Goal: Task Accomplishment & Management: Complete application form

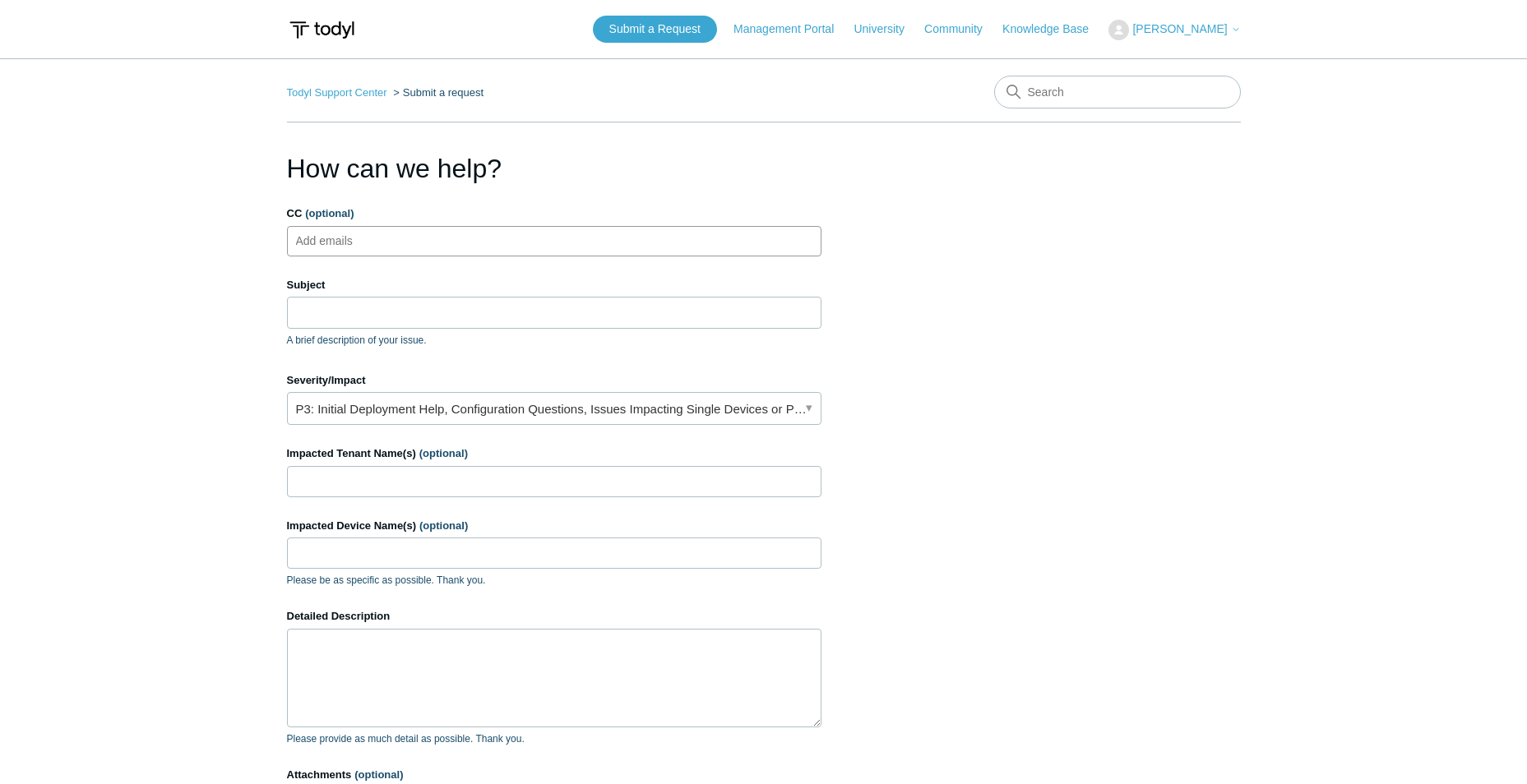
click at [413, 240] on ul "Add emails" at bounding box center [553, 240] width 534 height 30
click at [388, 318] on input "Subject" at bounding box center [553, 312] width 534 height 31
click at [392, 299] on input "Subject" at bounding box center [553, 312] width 534 height 31
paste input "Malware Prevention Event-0002713153392718"
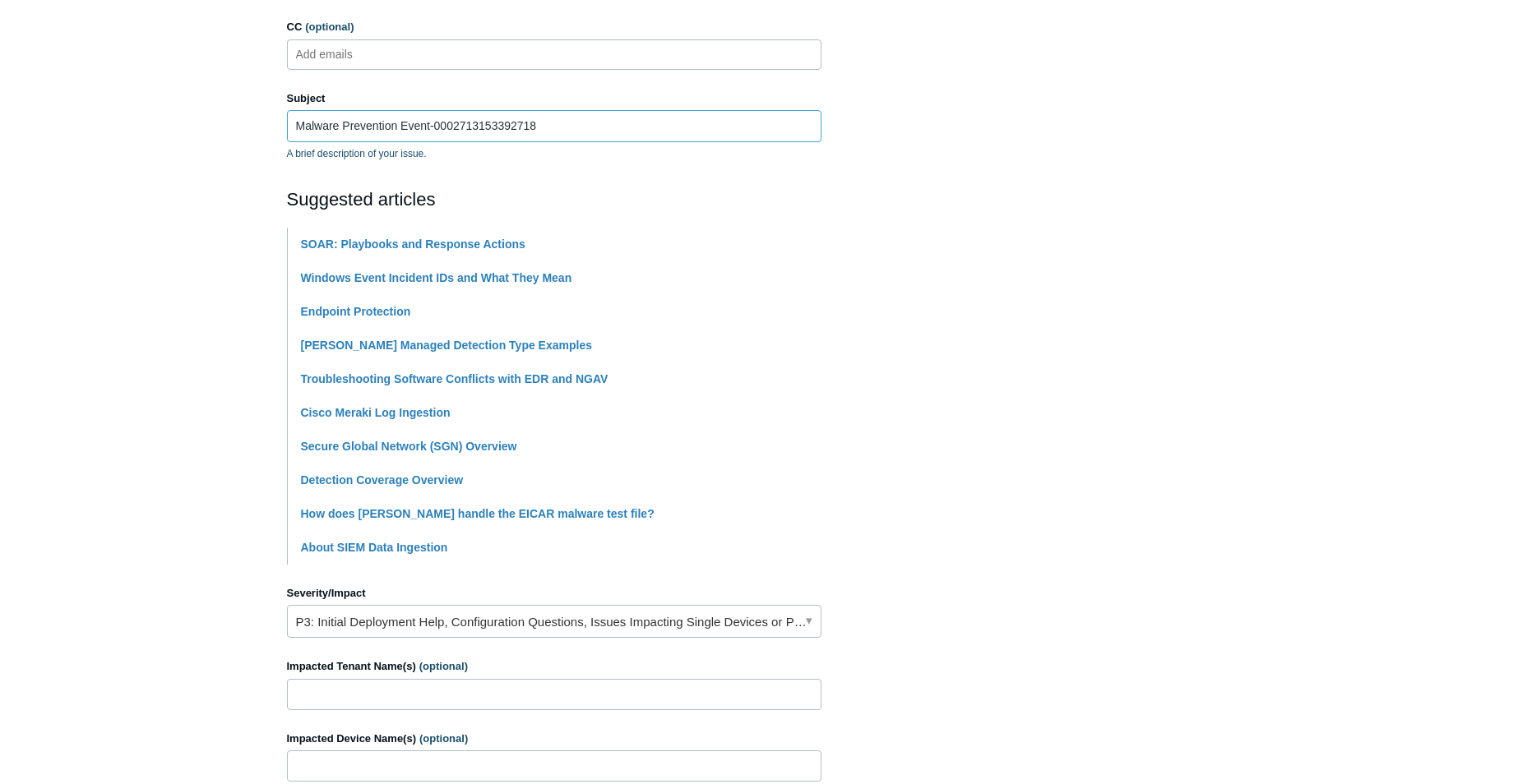
scroll to position [411, 0]
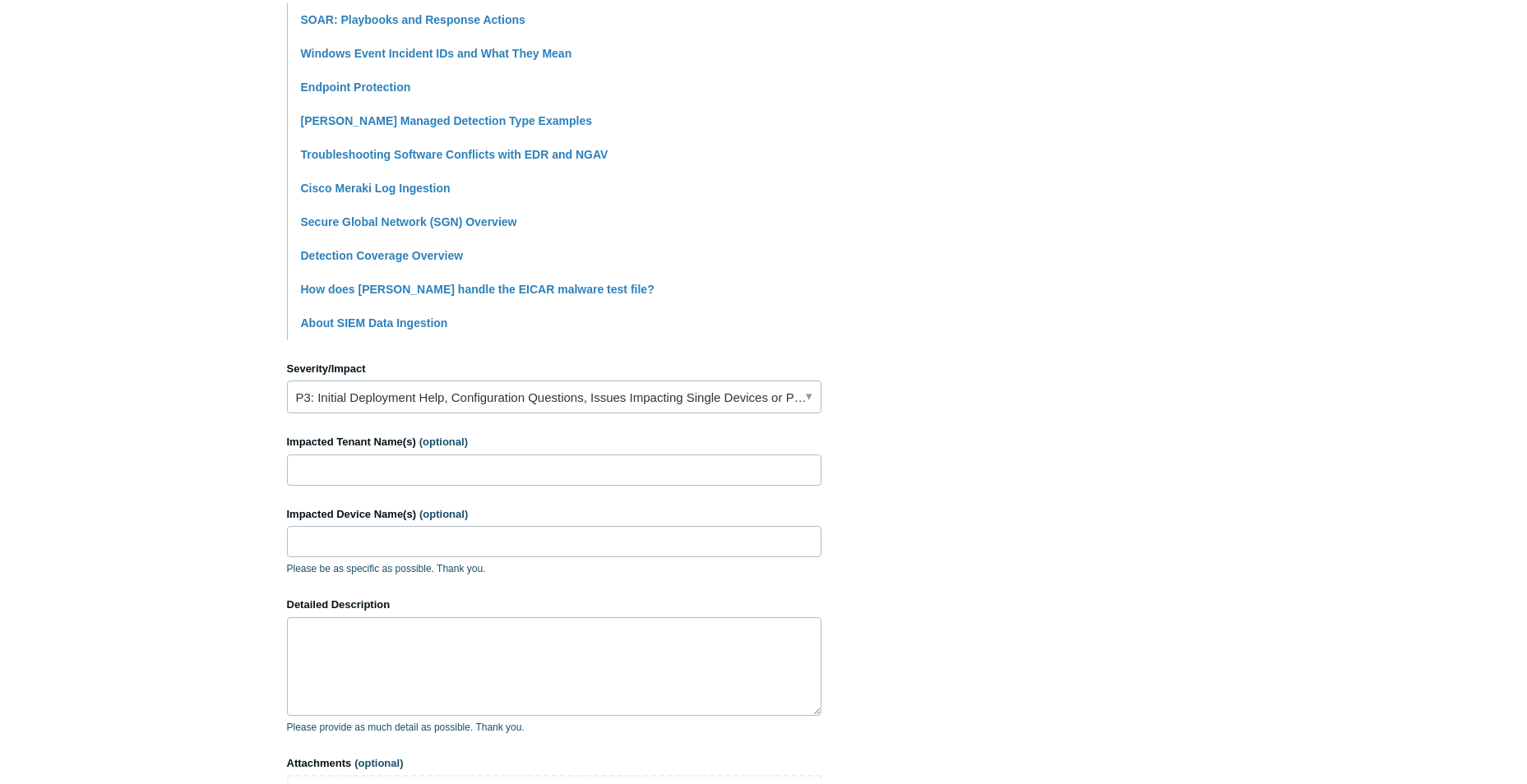
type input "Malware Prevention Event-0002713153392718"
click at [665, 389] on link "P3: Initial Deployment Help, Configuration Questions, Issues Impacting Single D…" at bounding box center [553, 397] width 534 height 33
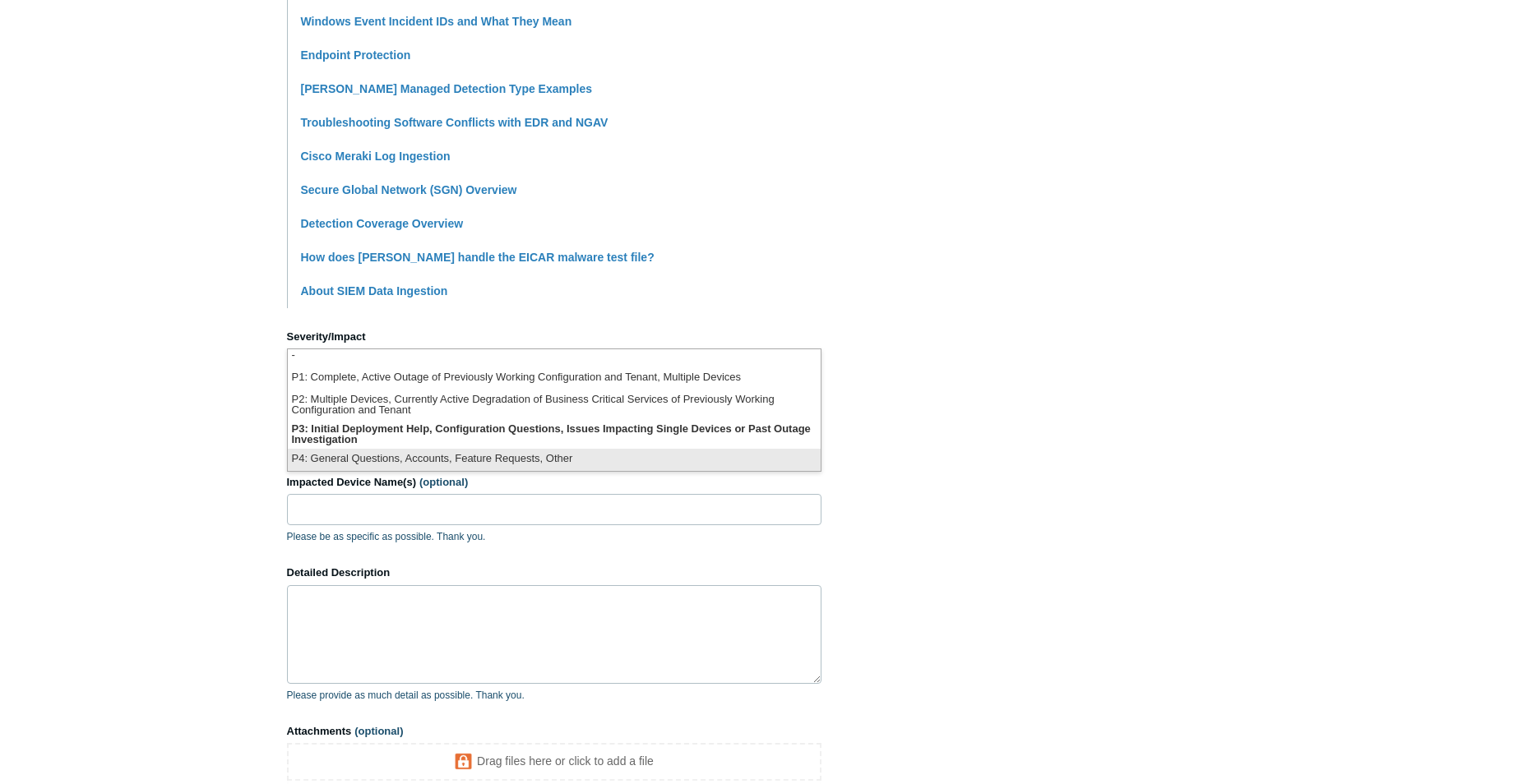
scroll to position [493, 0]
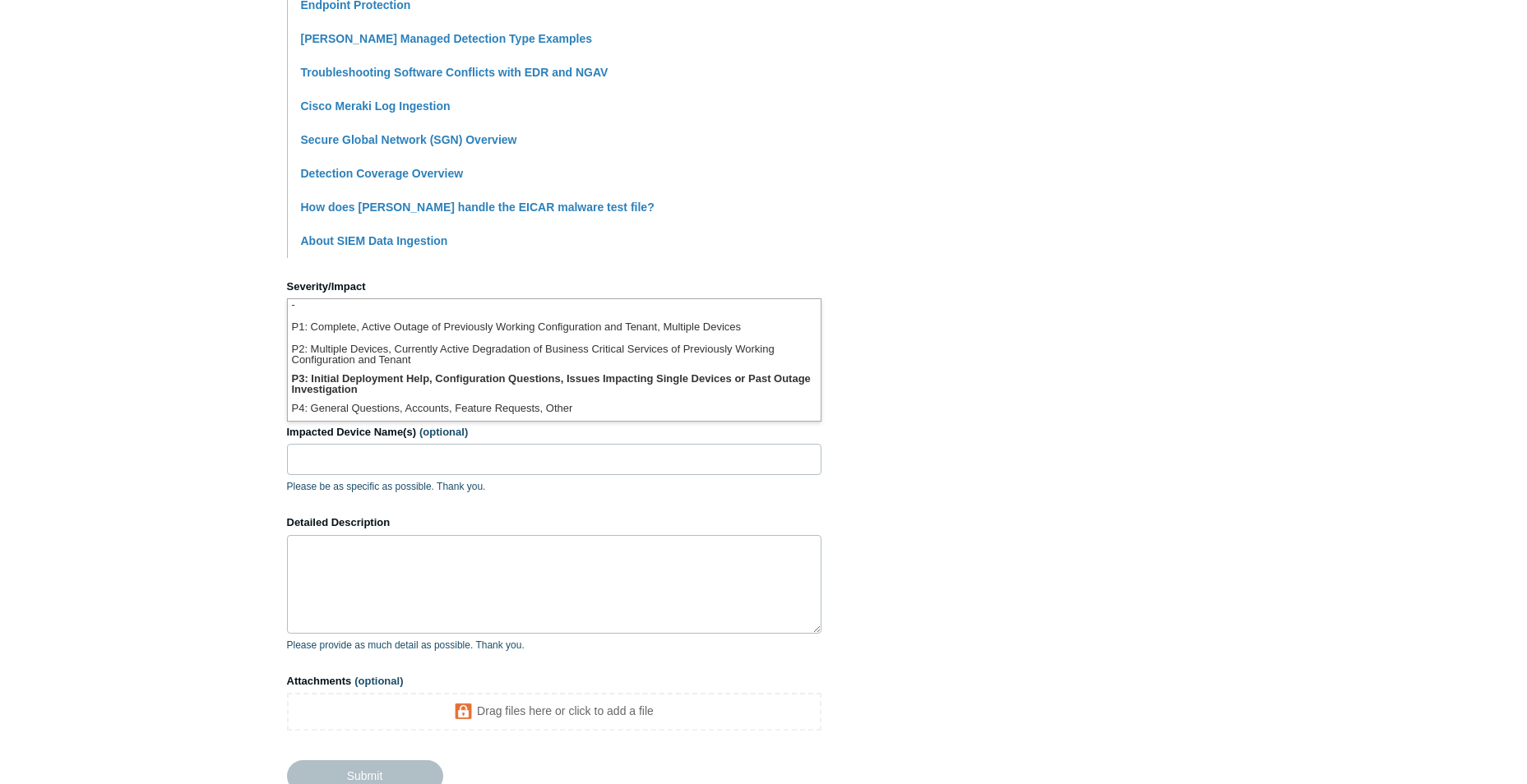
click at [251, 378] on main "Todyl Support Center Submit a request How can we help? CC (optional) Add emails…" at bounding box center [764, 188] width 1527 height 1247
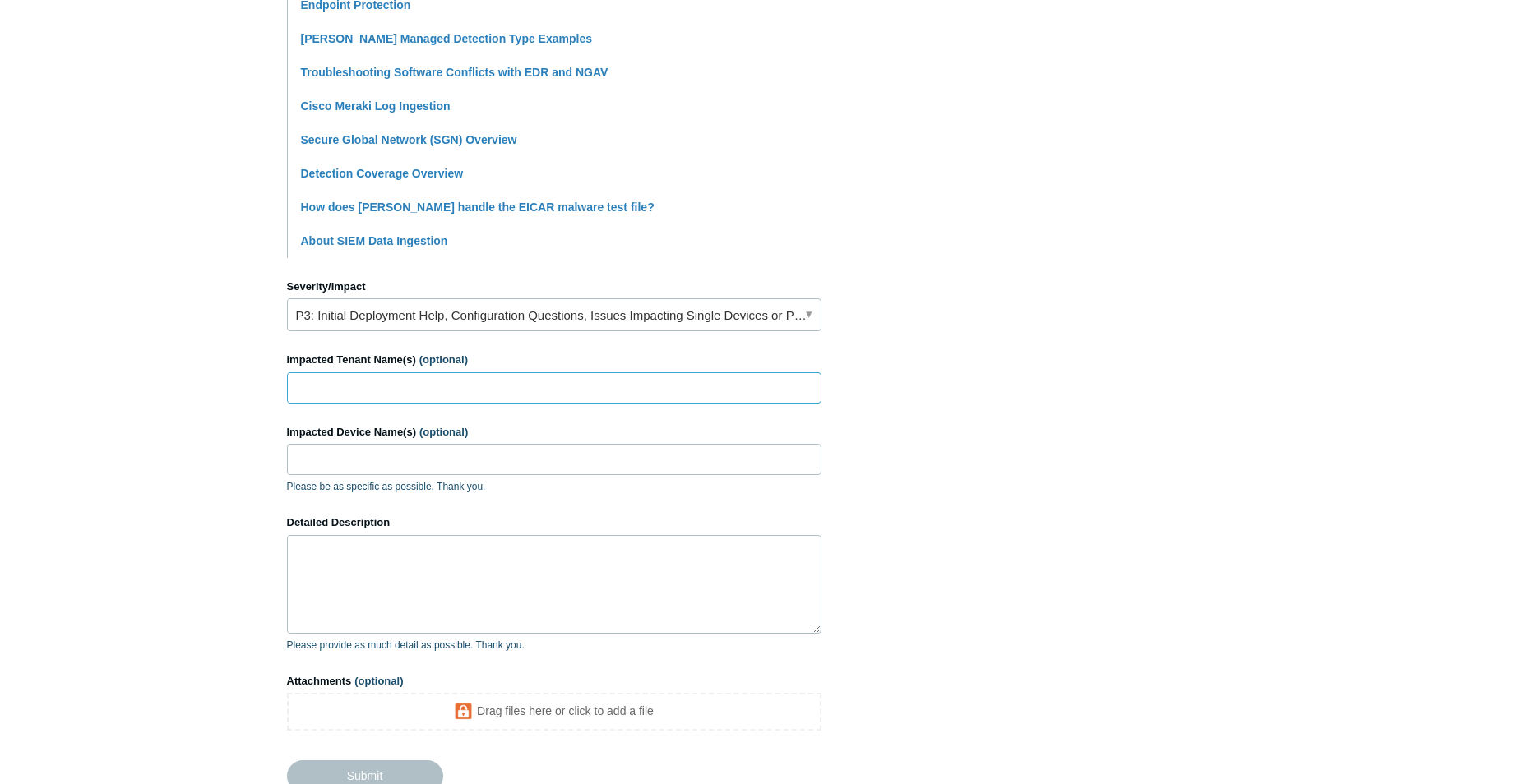
click at [358, 387] on input "Impacted Tenant Name(s) (optional)" at bounding box center [553, 387] width 534 height 31
click at [459, 387] on input "Impacted Tenant Name(s) (optional)" at bounding box center [553, 387] width 534 height 31
click at [358, 395] on input "Impacted Tenant Name(s) (optional)" at bounding box center [553, 387] width 534 height 31
click at [409, 447] on input "Impacted Device Name(s) (optional)" at bounding box center [553, 459] width 534 height 31
paste input "ccb-minibit.local"
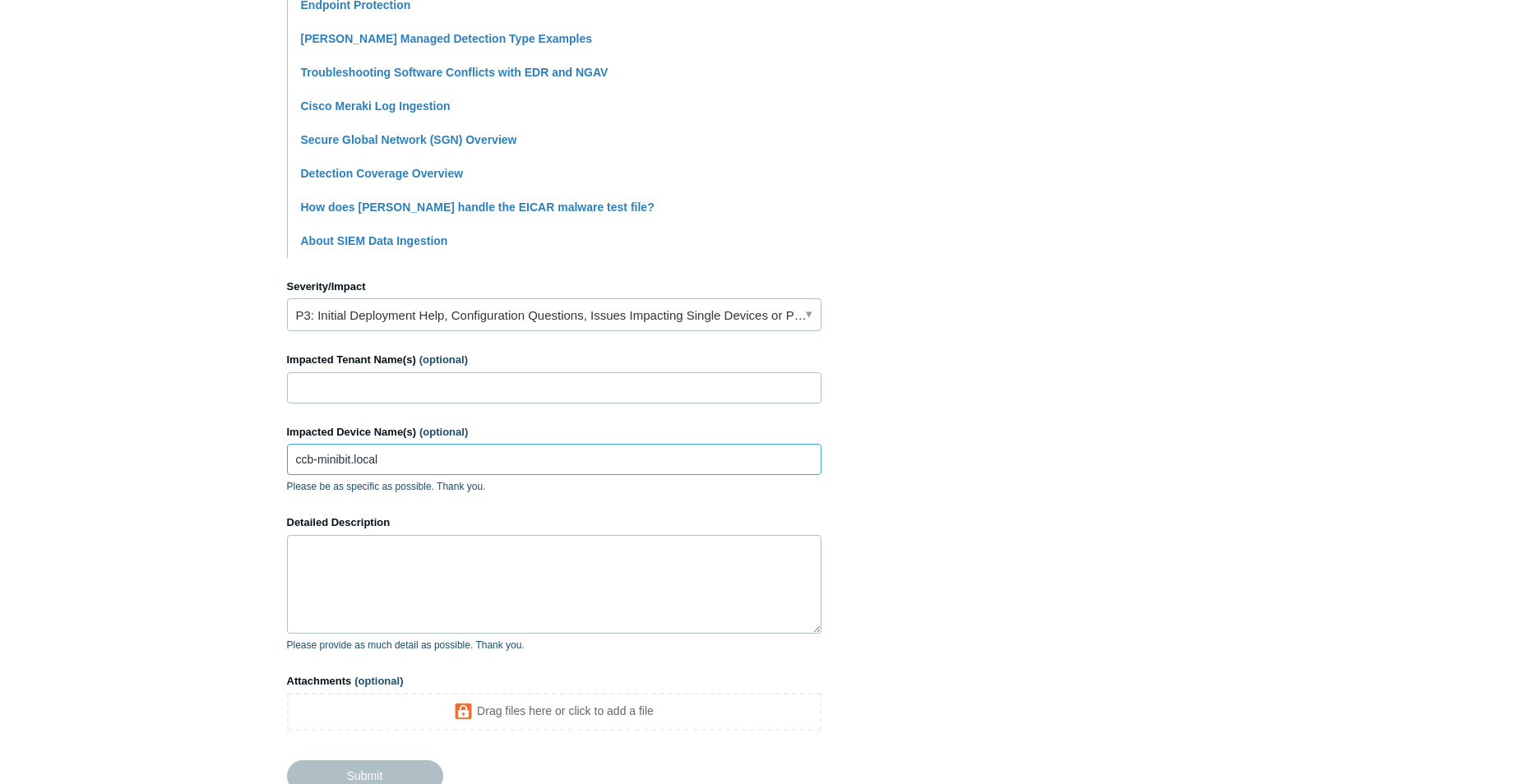
type input "ccb-minibit.local"
click at [413, 373] on input "Impacted Tenant Name(s) (optional)" at bounding box center [553, 387] width 534 height 31
type input "M"
click at [410, 387] on input "Cayce Borden" at bounding box center [553, 387] width 534 height 31
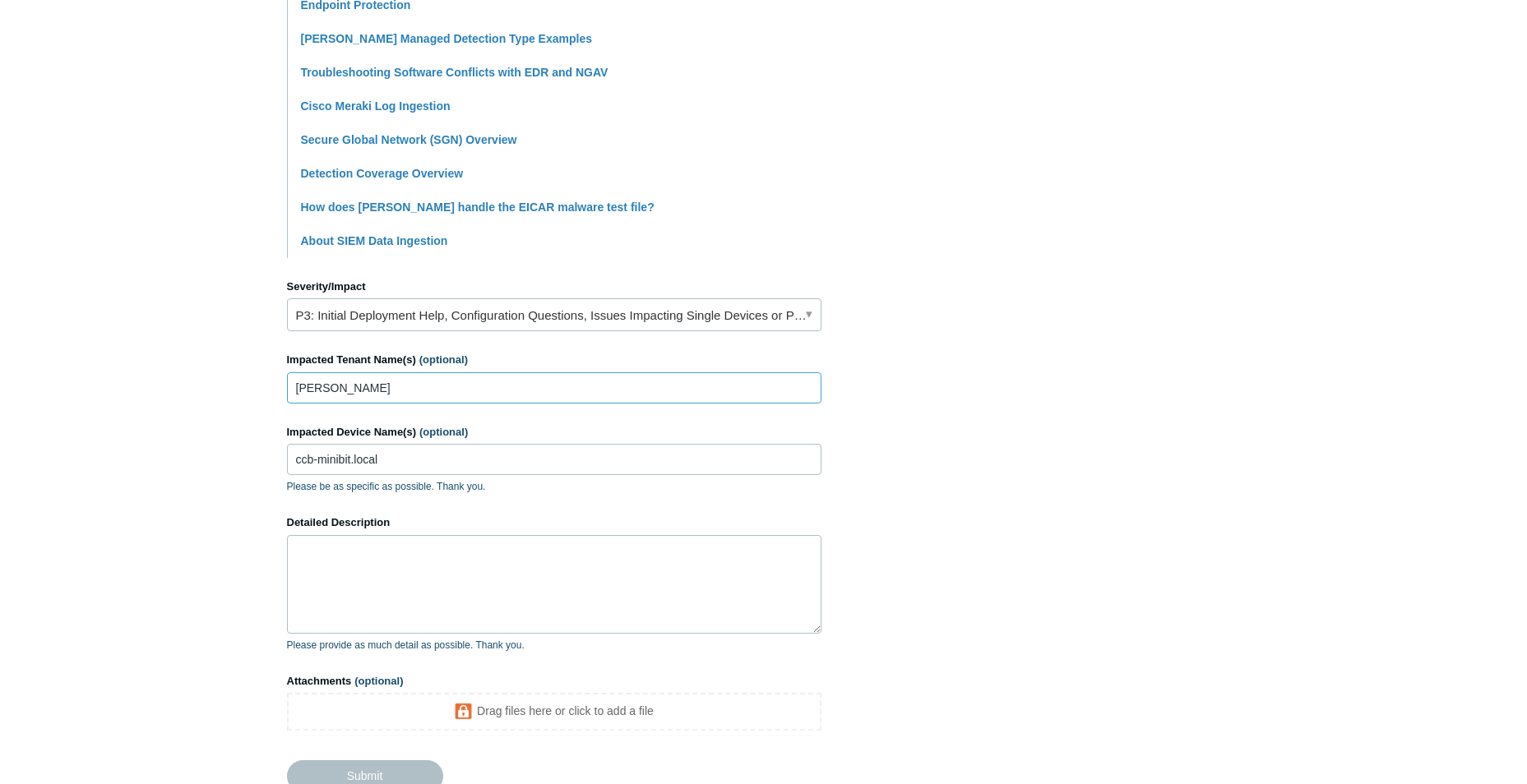
click at [410, 387] on input "Cayce Borden" at bounding box center [553, 387] width 534 height 31
type input "BITS"
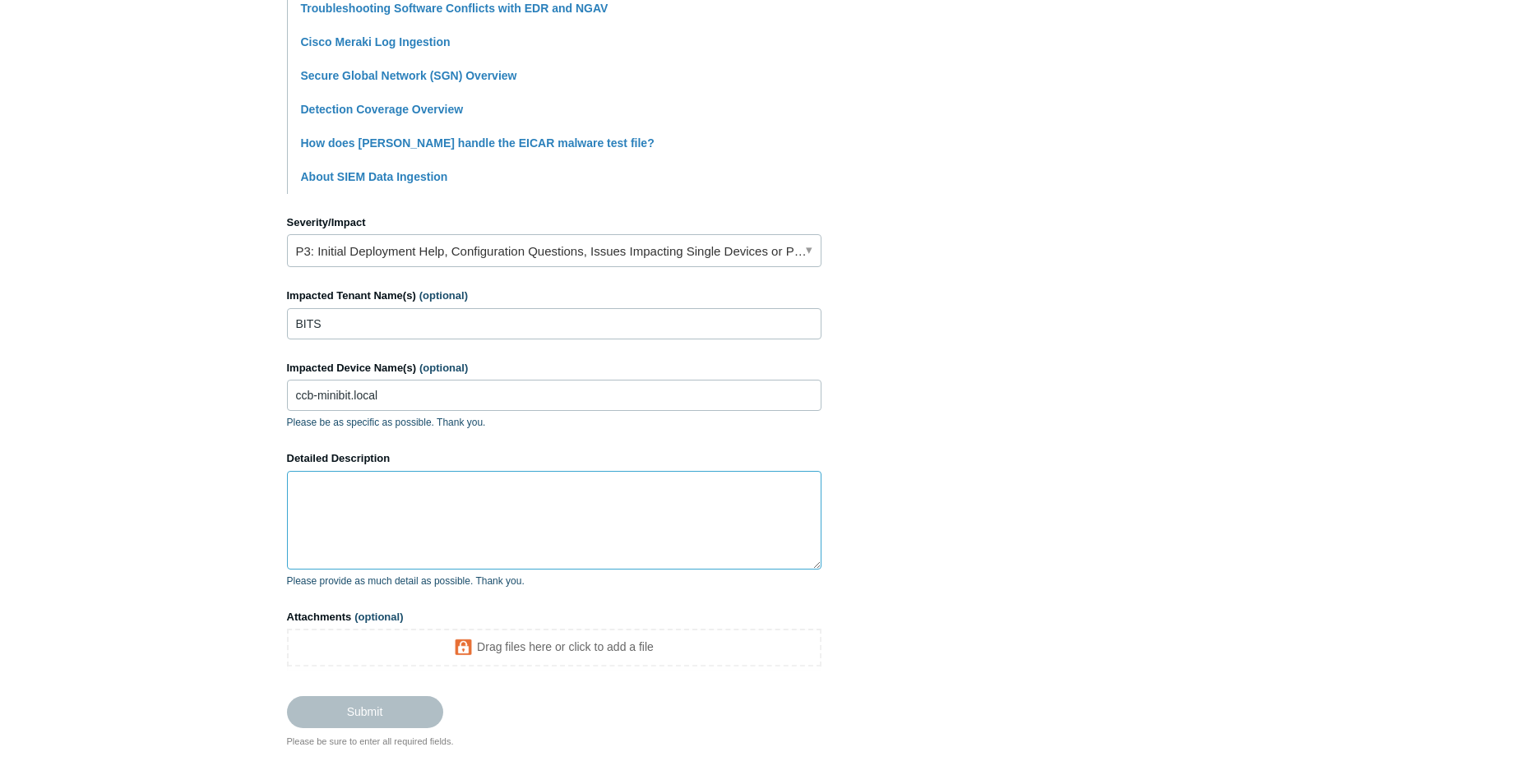
scroll to position [635, 0]
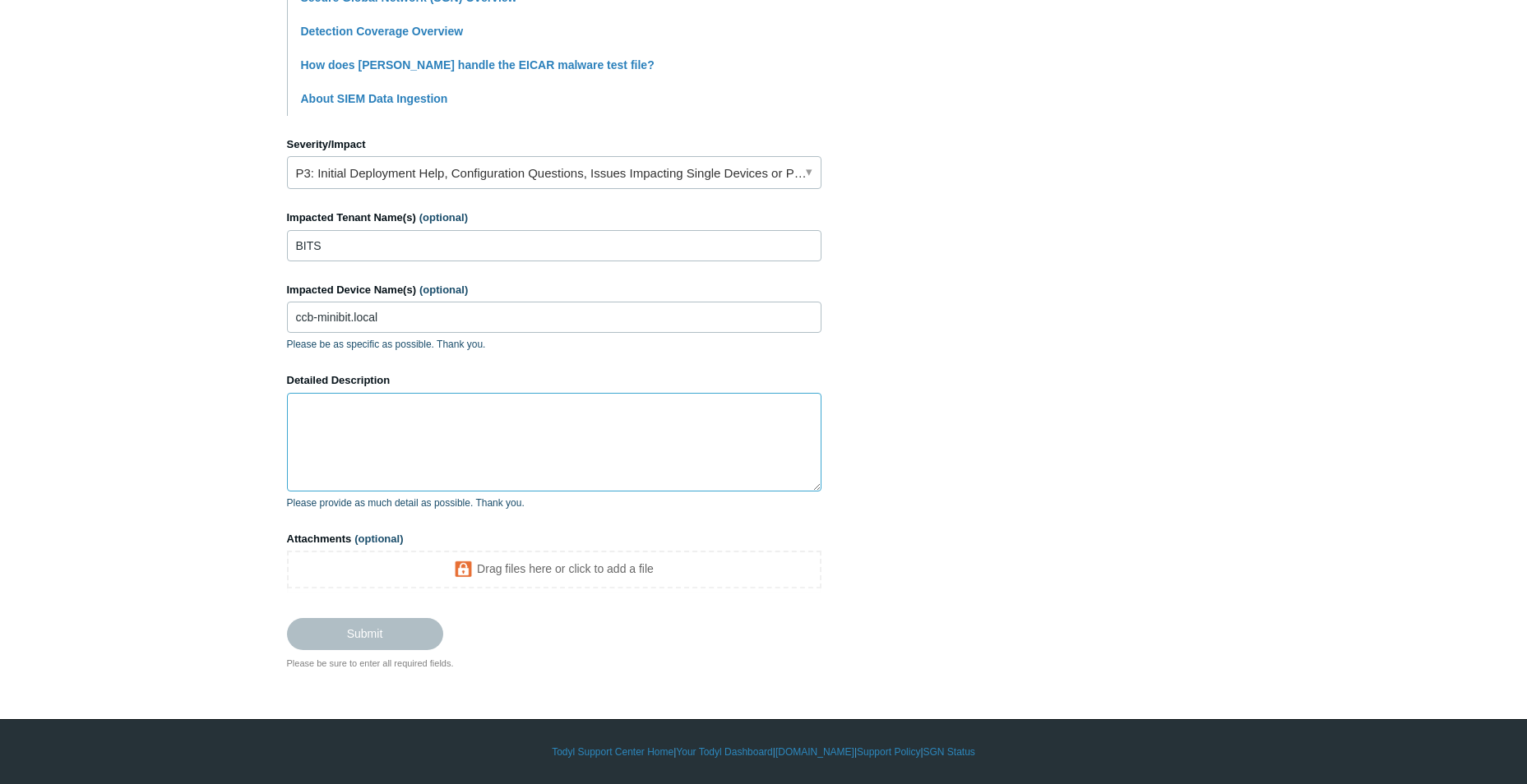
click at [409, 410] on textarea "Detailed Description" at bounding box center [553, 442] width 534 height 98
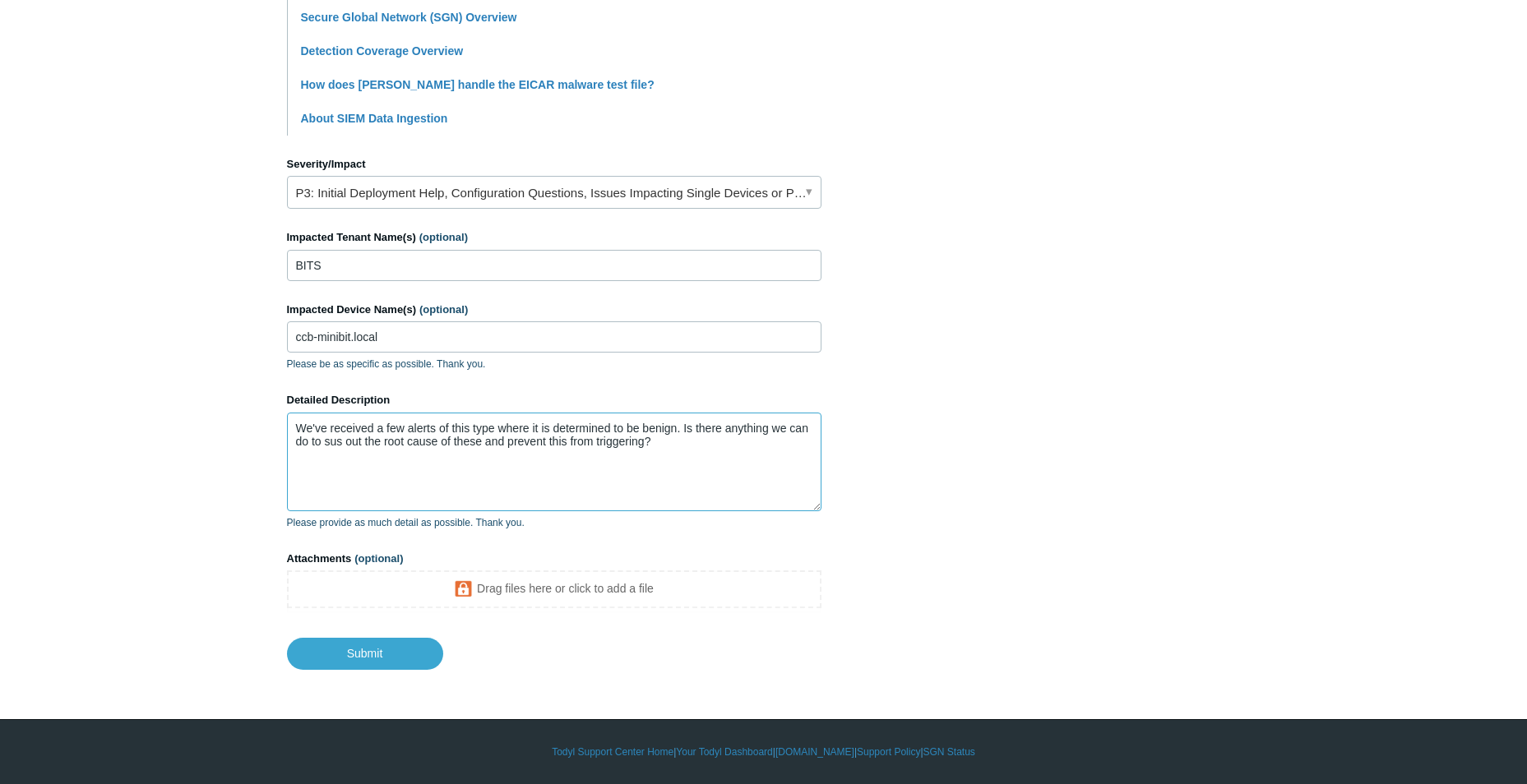
click at [693, 443] on textarea "We've received a few alerts of this type where it is determined to be benign. I…" at bounding box center [553, 462] width 534 height 98
click at [719, 446] on textarea "We've received a few alerts of this type where it is determined to be benign. I…" at bounding box center [553, 462] width 534 height 98
drag, startPoint x: 613, startPoint y: 451, endPoint x: 589, endPoint y: 458, distance: 25.0
click at [585, 460] on textarea "We've received a few alerts of this type where it is determined to be benign. I…" at bounding box center [553, 462] width 534 height 98
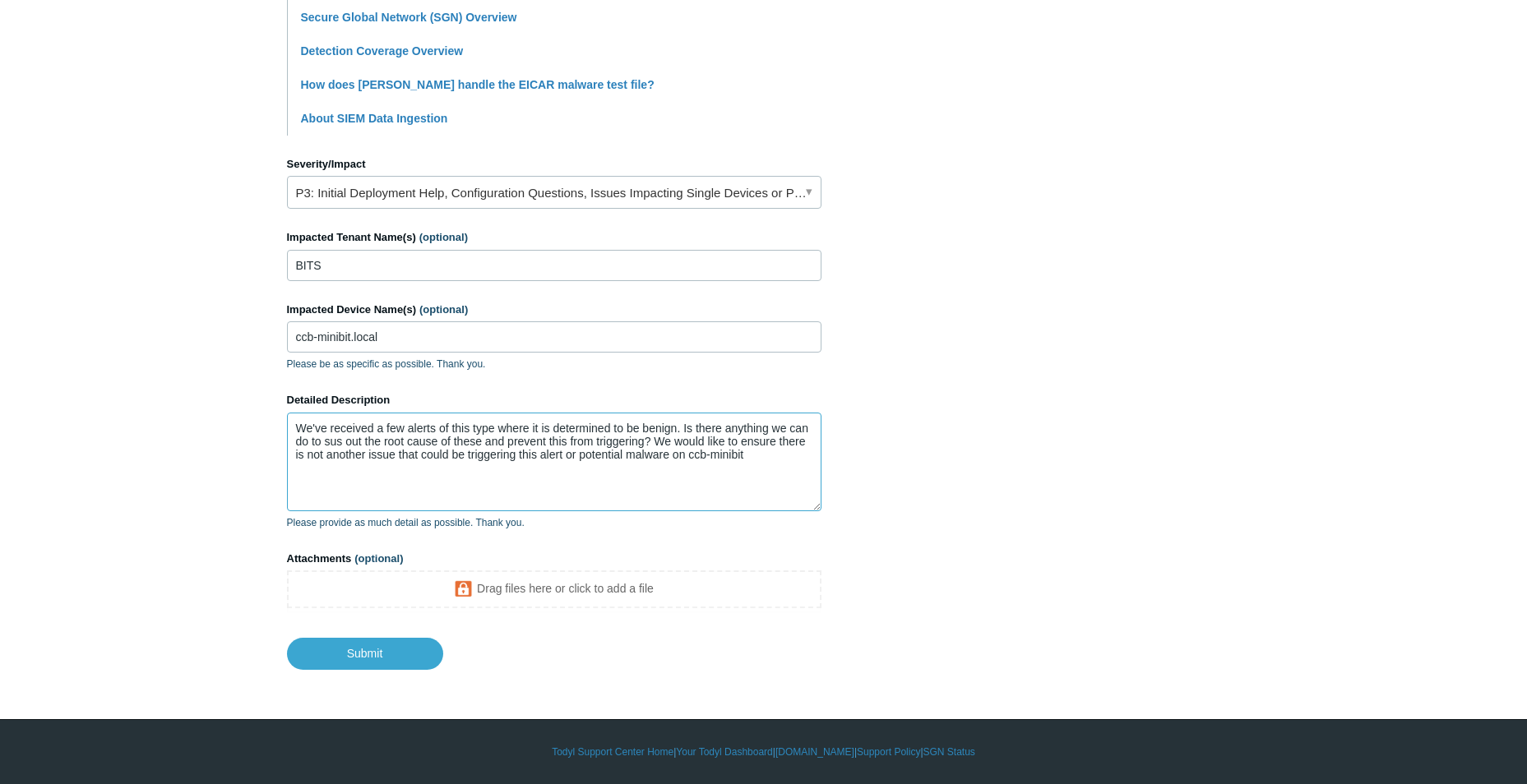
click at [750, 454] on textarea "We've received a few alerts of this type where it is determined to be benign. I…" at bounding box center [553, 462] width 534 height 98
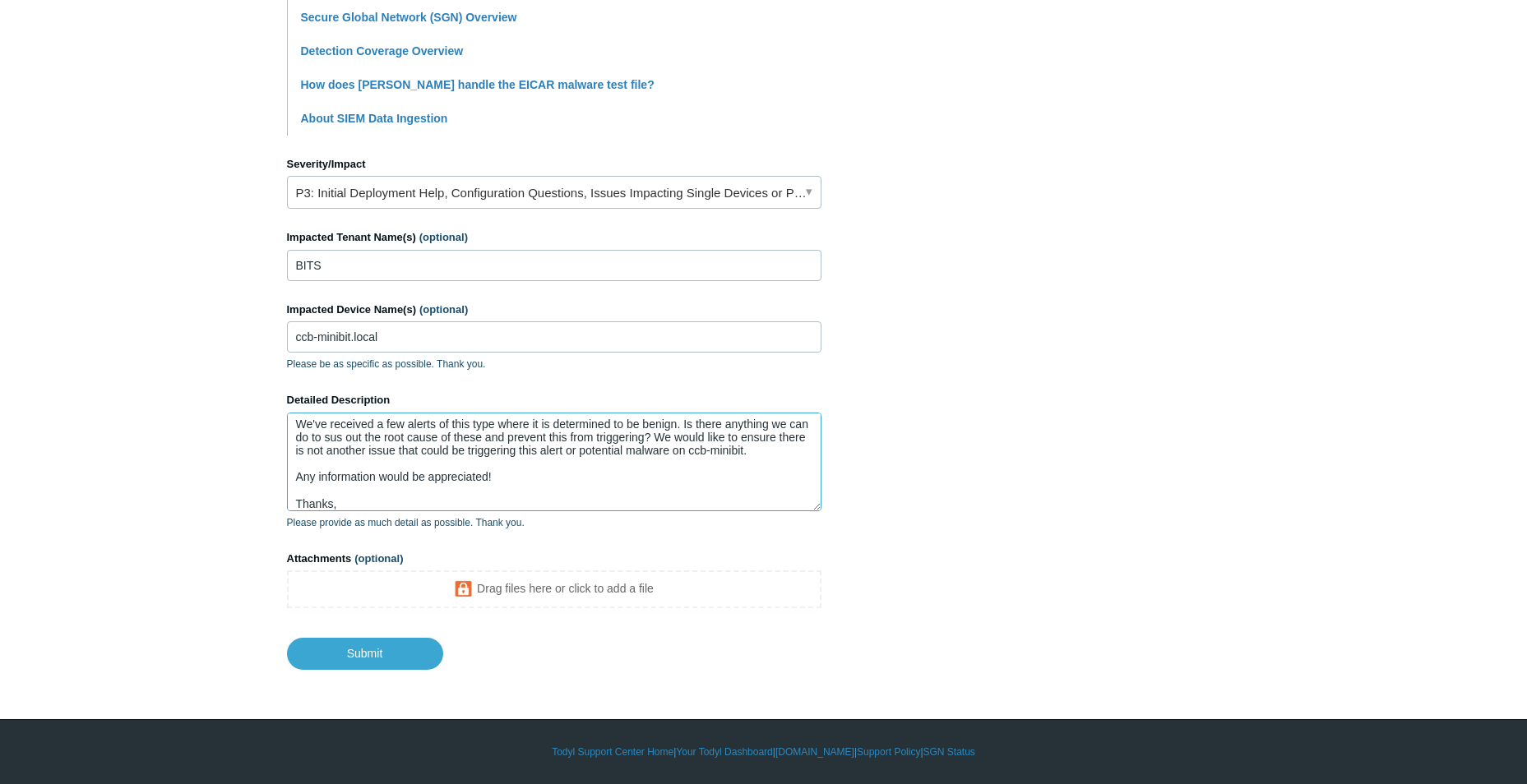
click at [789, 456] on textarea "We've received a few alerts of this type where it is determined to be benign. I…" at bounding box center [553, 462] width 534 height 98
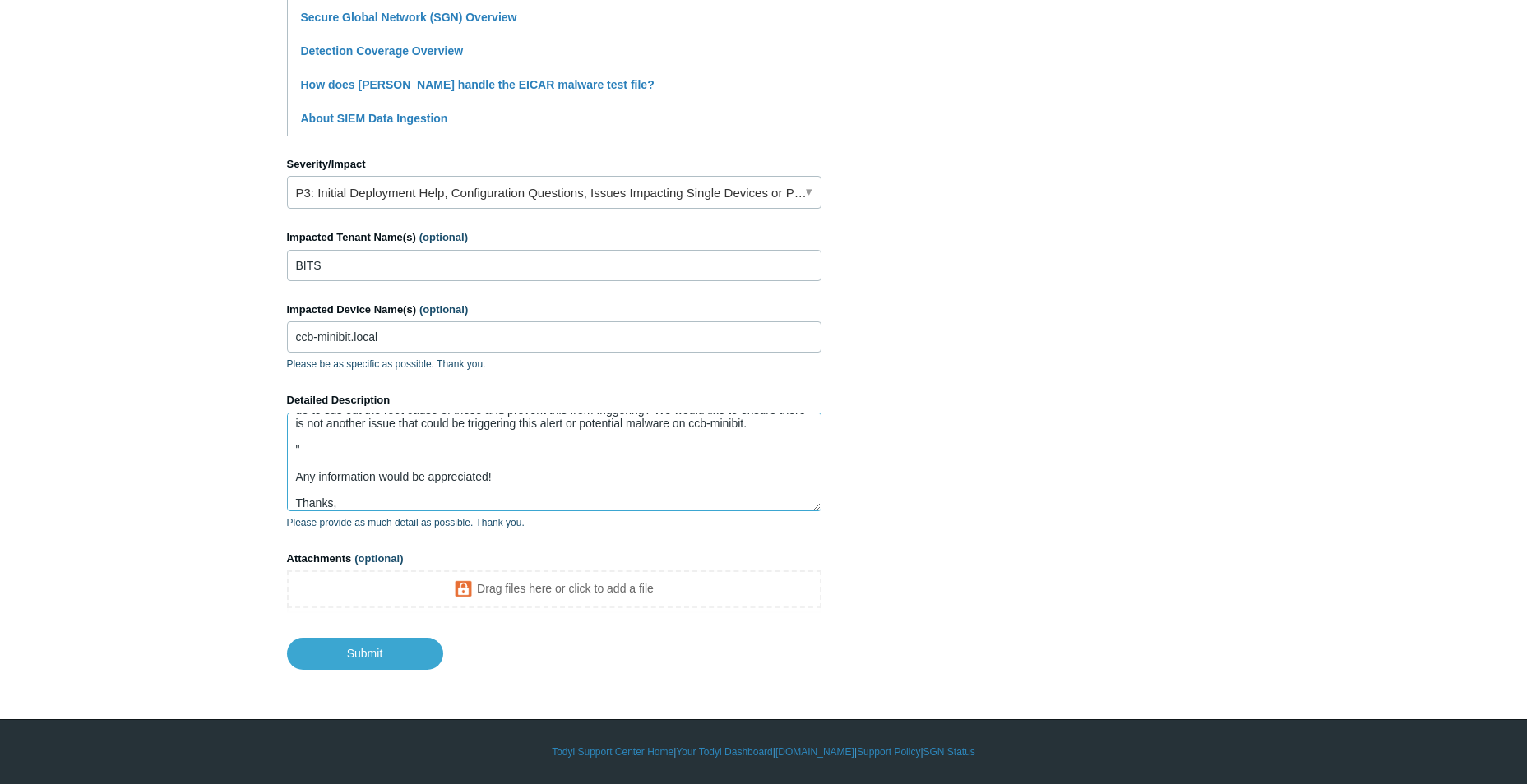
paste textarea "this activity appears to be related to backup operation via MacOs Time Machine …"
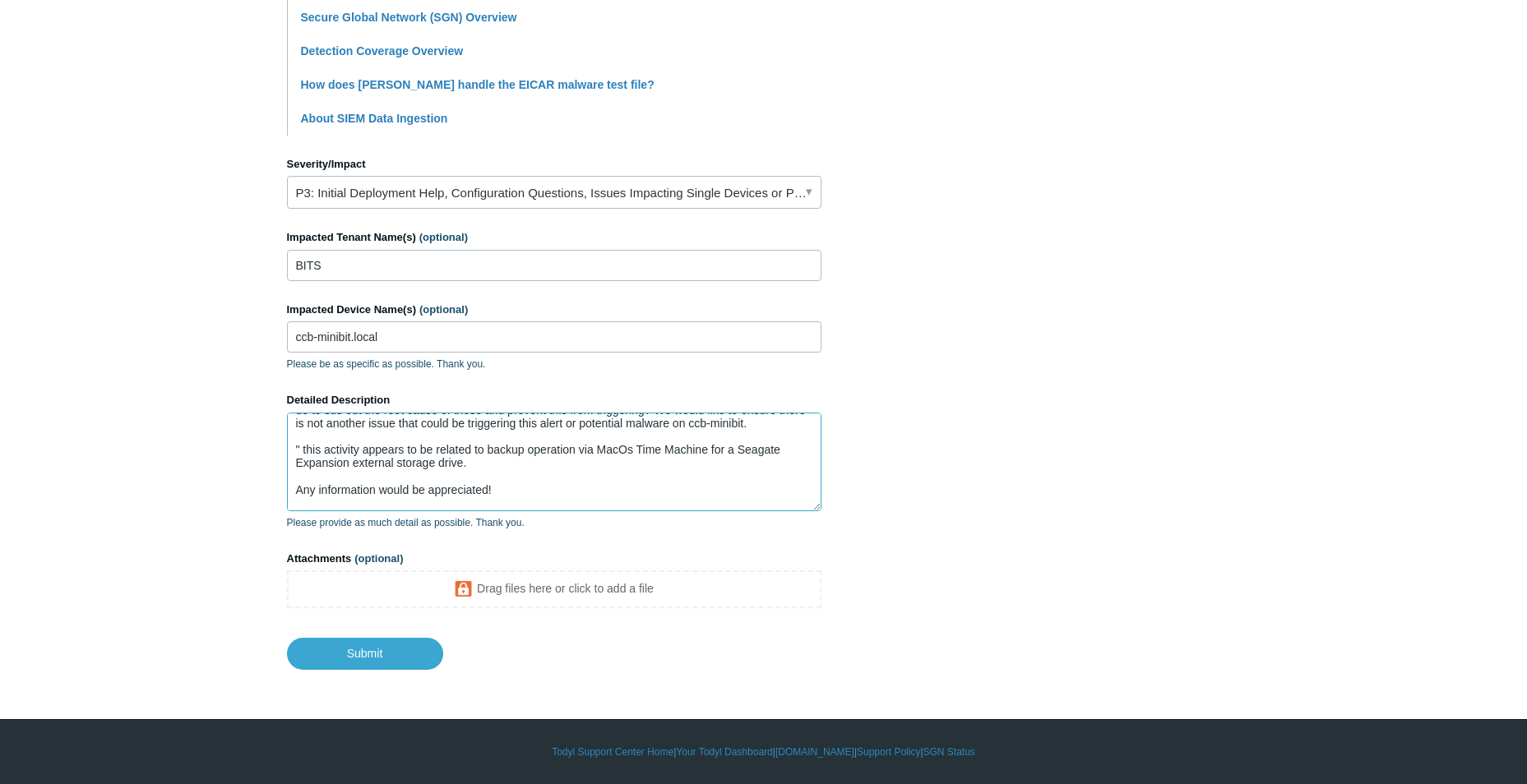
scroll to position [45, 0]
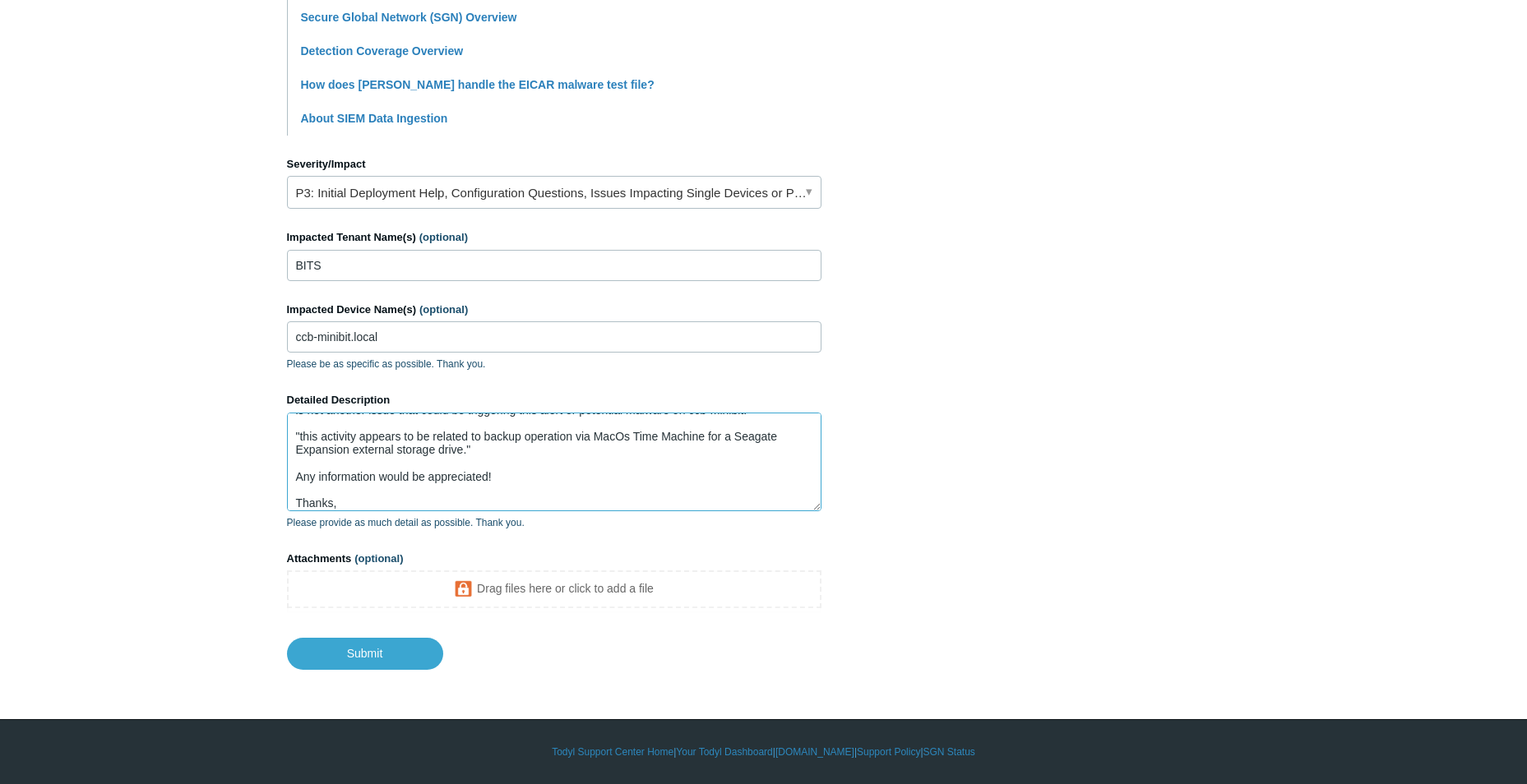
click at [488, 455] on textarea "We've received a few alerts of this type where it is determined to be benign. I…" at bounding box center [553, 462] width 534 height 98
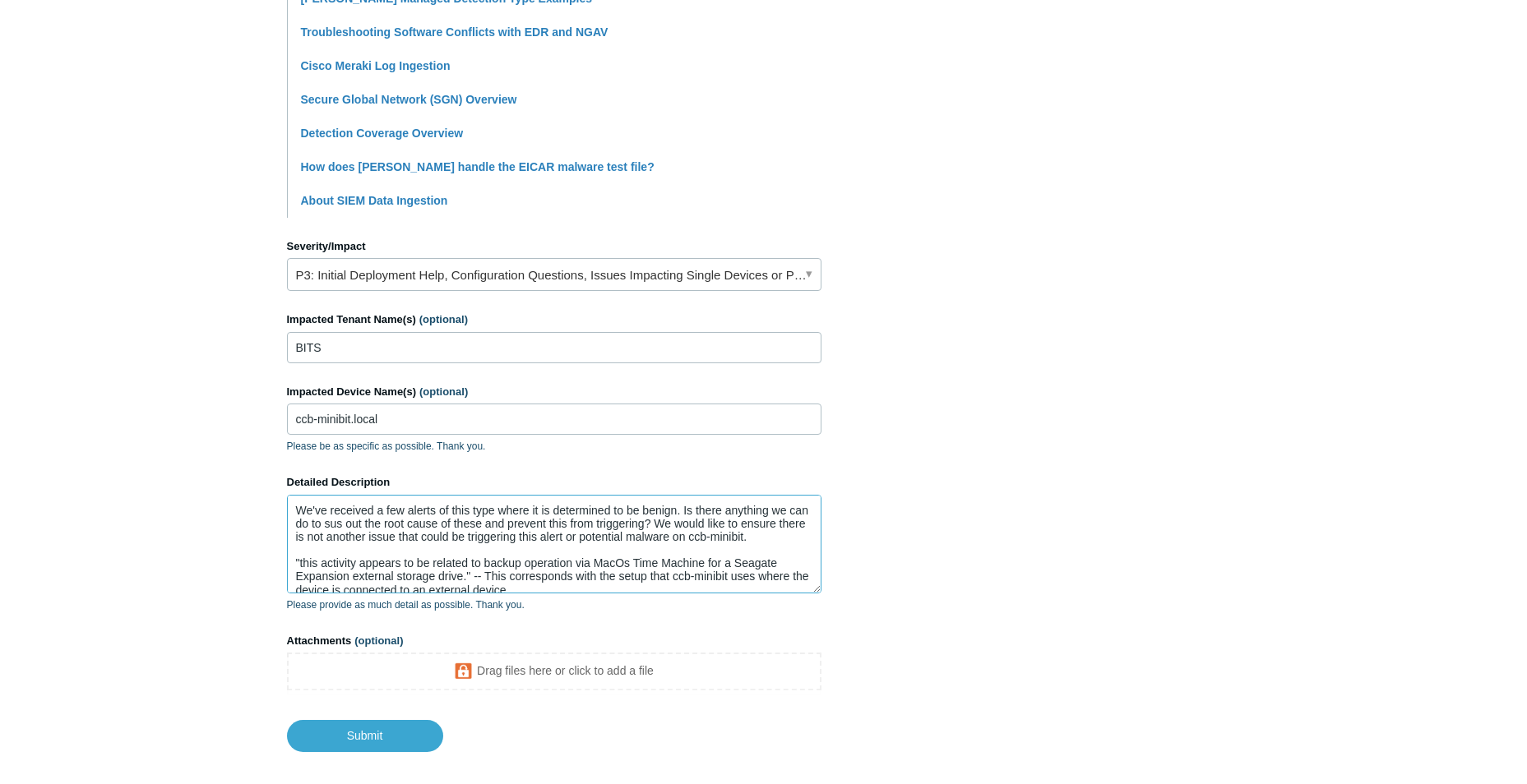
scroll to position [78, 0]
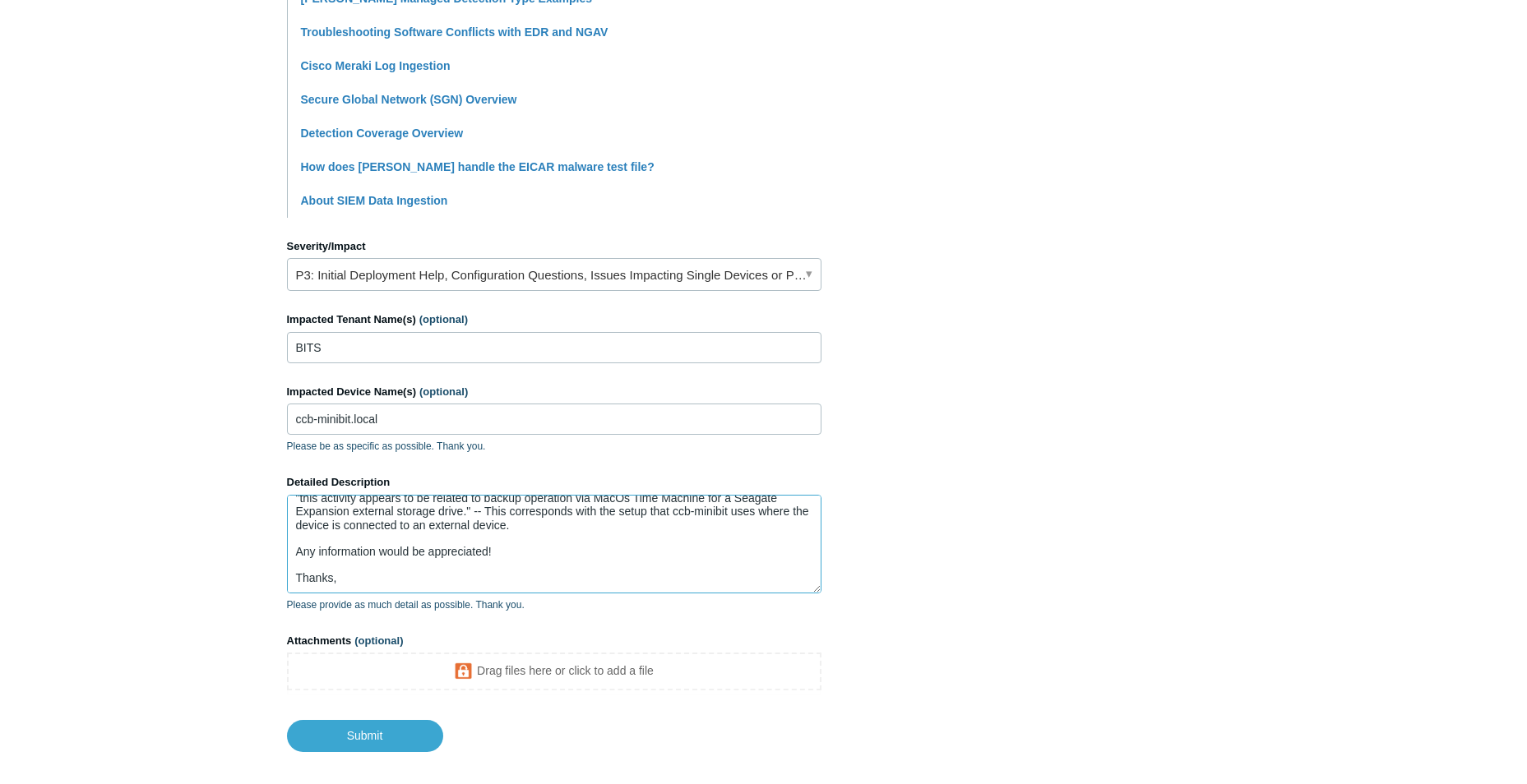
click at [510, 519] on textarea "We've received a few alerts of this type where it is determined to be benign. I…" at bounding box center [553, 544] width 534 height 98
click at [514, 516] on textarea "We've received a few alerts of this type where it is determined to be benign. I…" at bounding box center [553, 544] width 534 height 98
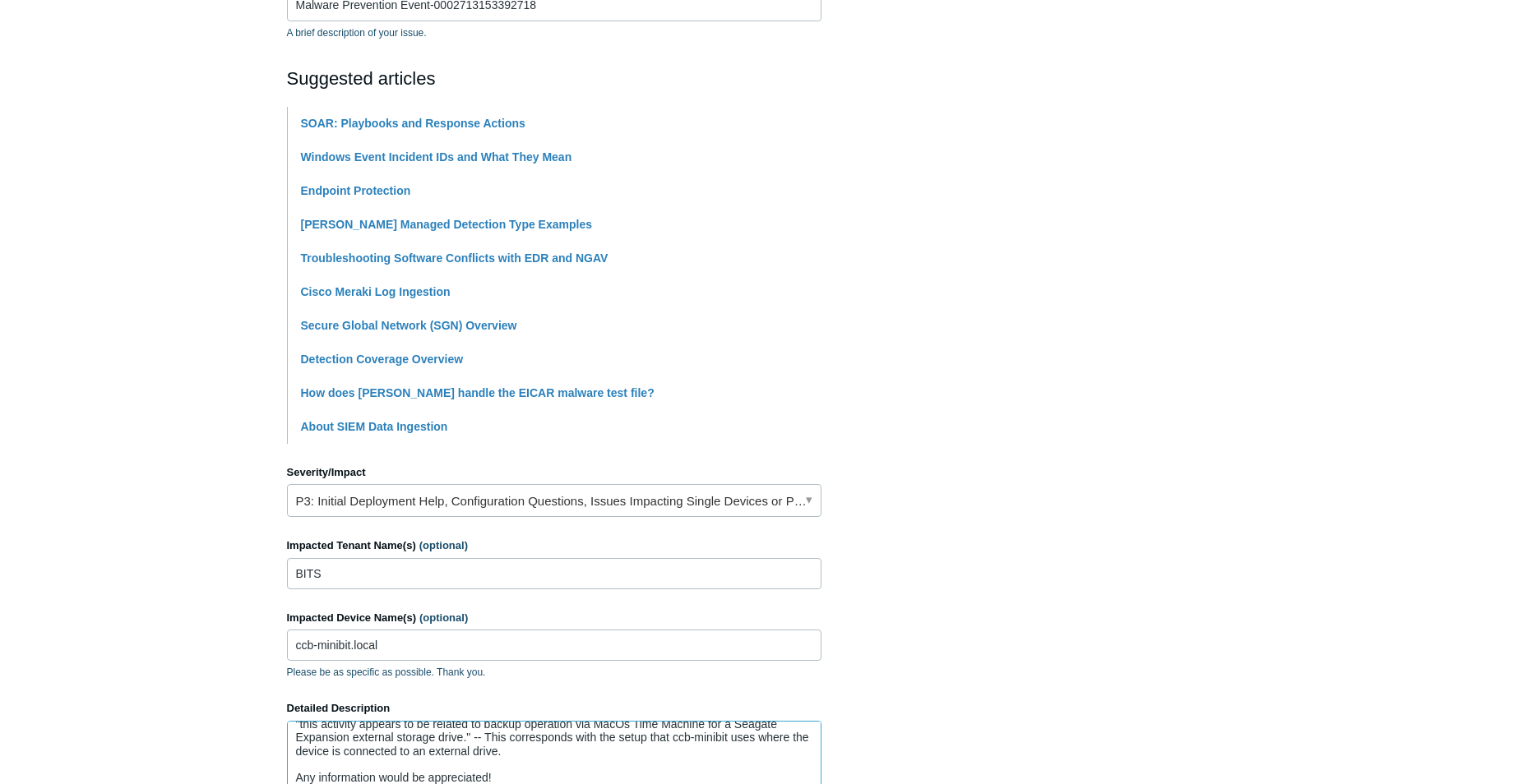
scroll to position [0, 0]
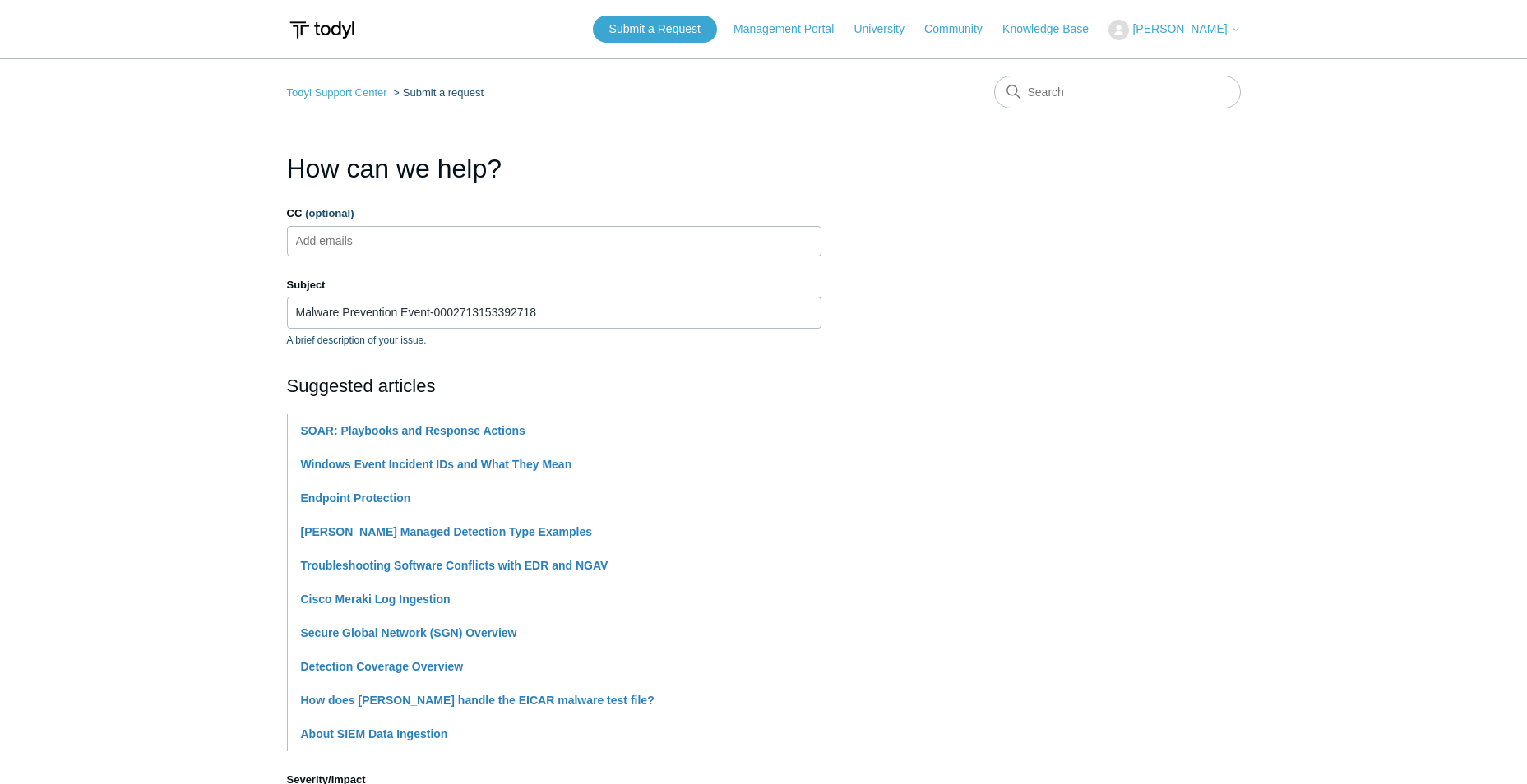
type textarea "We've received a few alerts of this type where it is determined to be benign. I…"
click at [375, 235] on input "CC (optional)" at bounding box center [339, 240] width 98 height 25
type input "jboisvert@bitsllc.com"
click at [294, 209] on label "CC (optional)" at bounding box center [553, 214] width 534 height 16
click at [294, 228] on input "CC (optional)" at bounding box center [366, 240] width 153 height 25
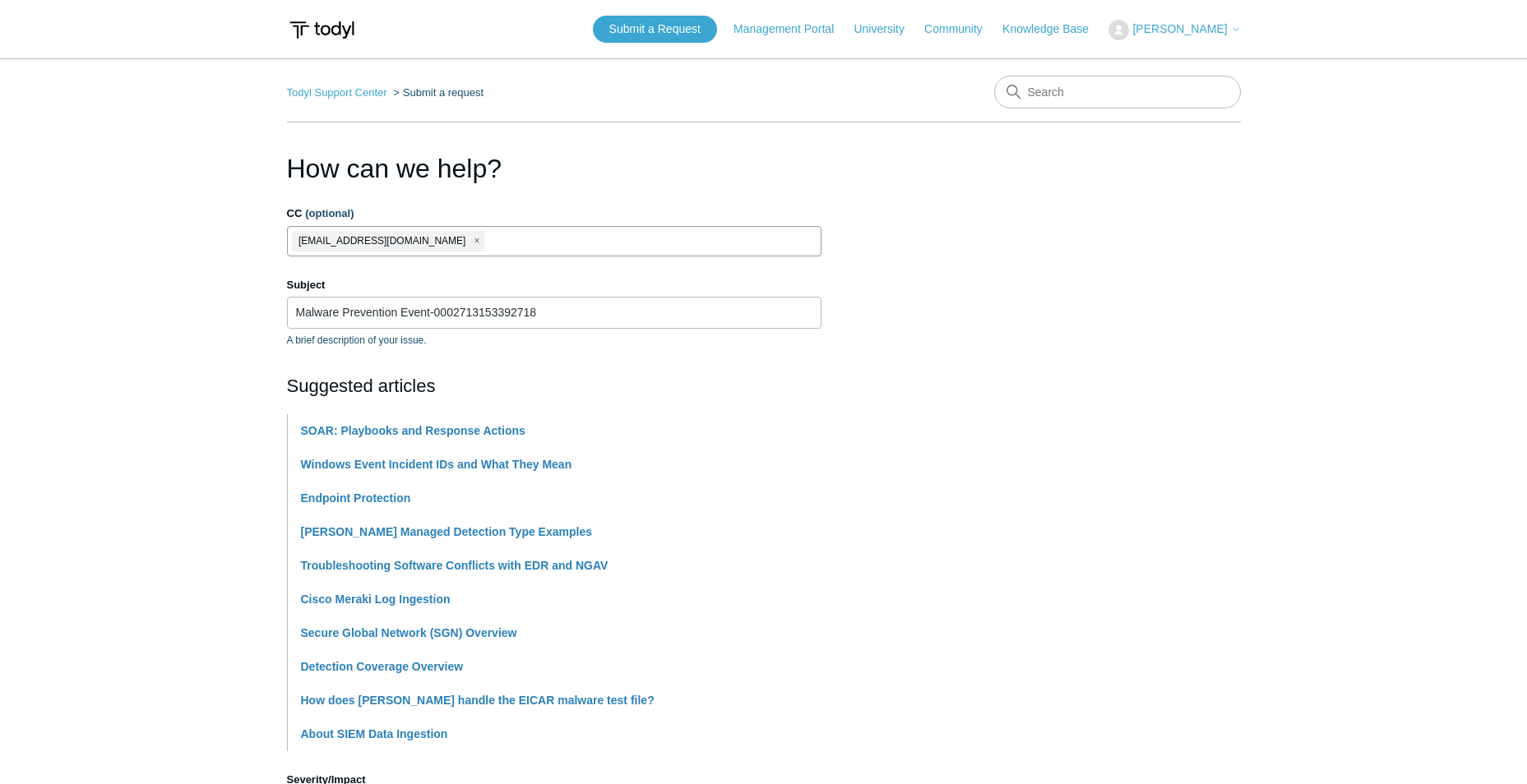
scroll to position [616, 0]
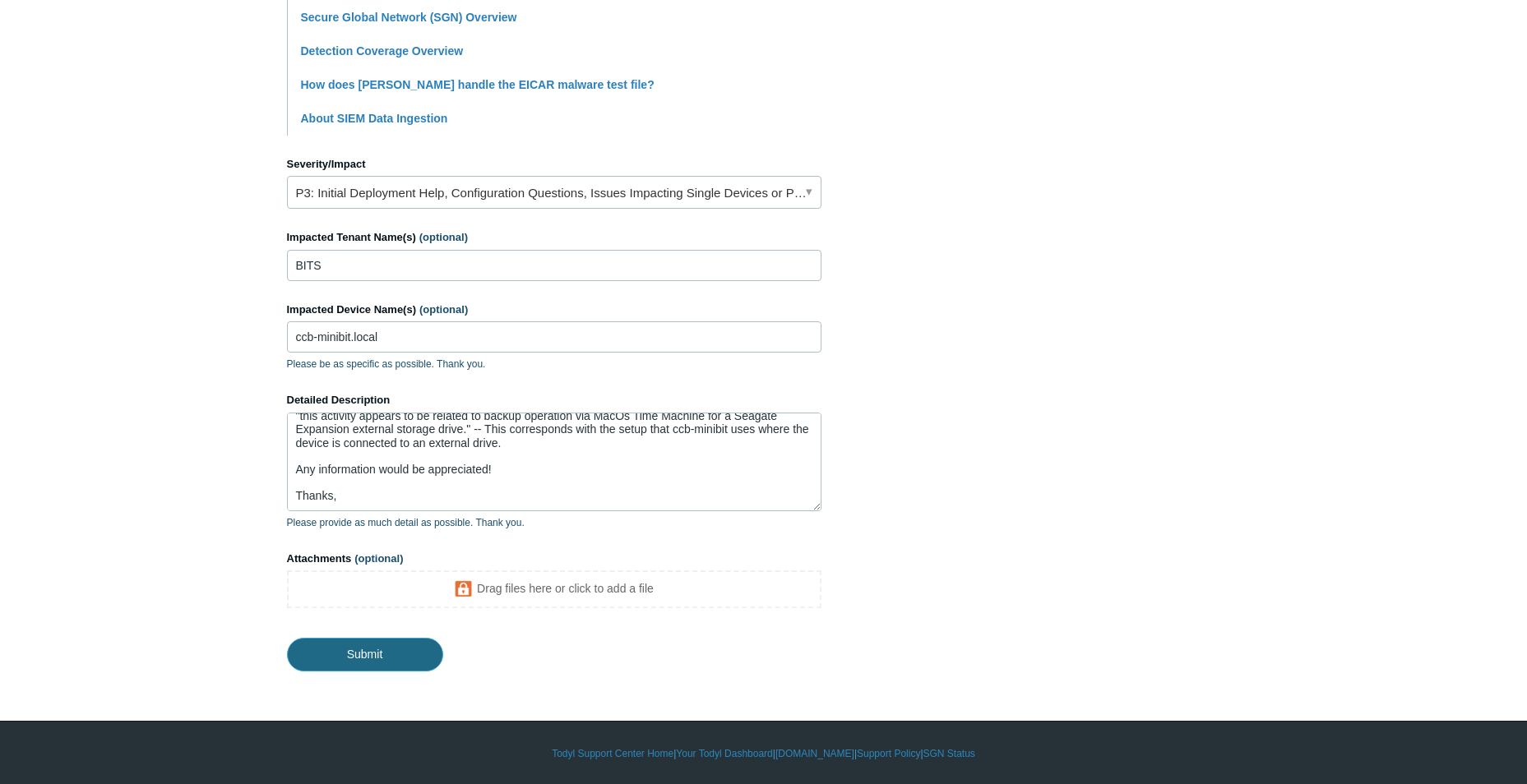
drag, startPoint x: 368, startPoint y: 658, endPoint x: 219, endPoint y: 569, distance: 173.6
click at [221, 572] on main "Todyl Support Center Submit a request How can we help? CC (optional) jboisvert@…" at bounding box center [764, 56] width 1527 height 1229
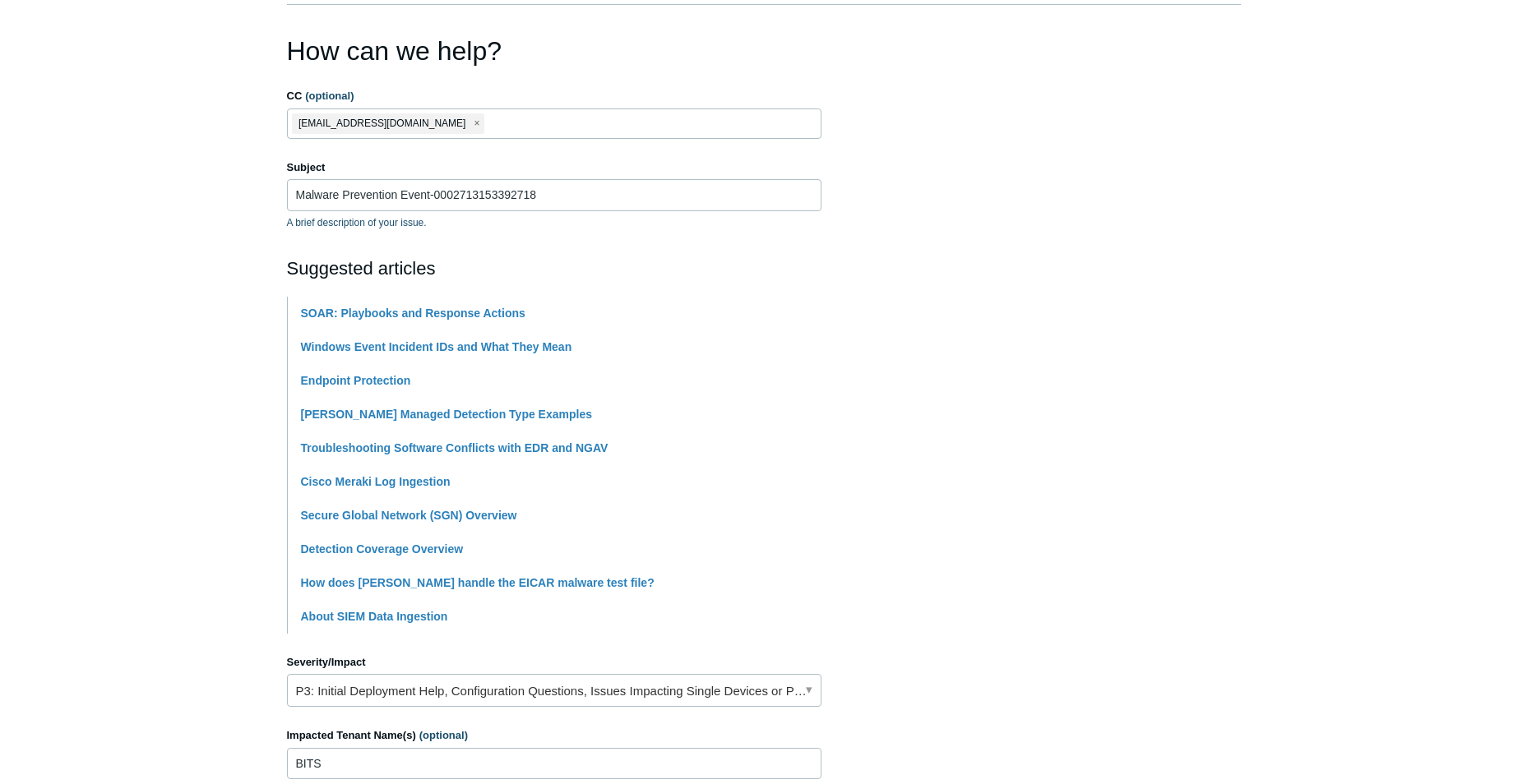
scroll to position [0, 0]
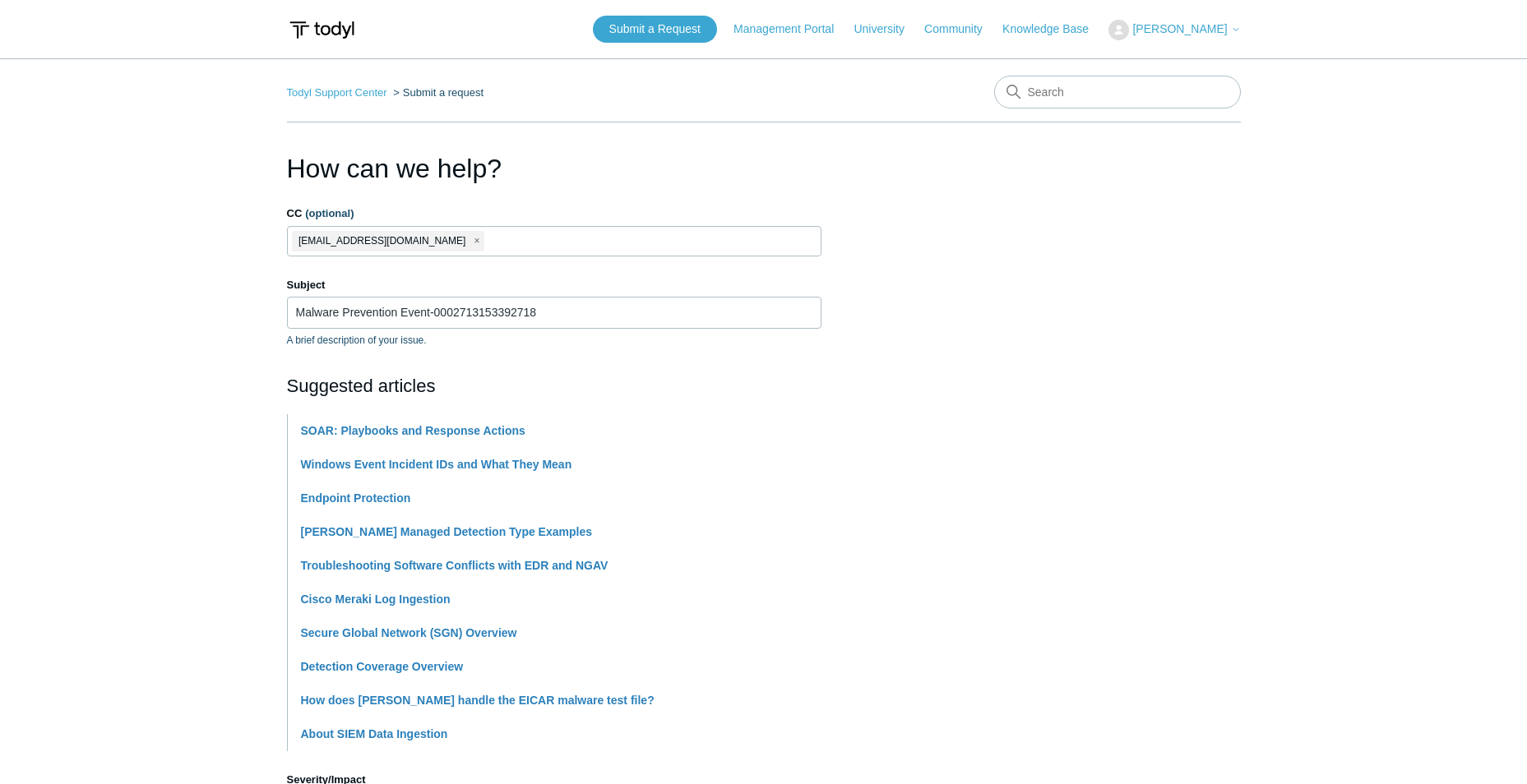
click at [473, 242] on span "close" at bounding box center [476, 241] width 5 height 19
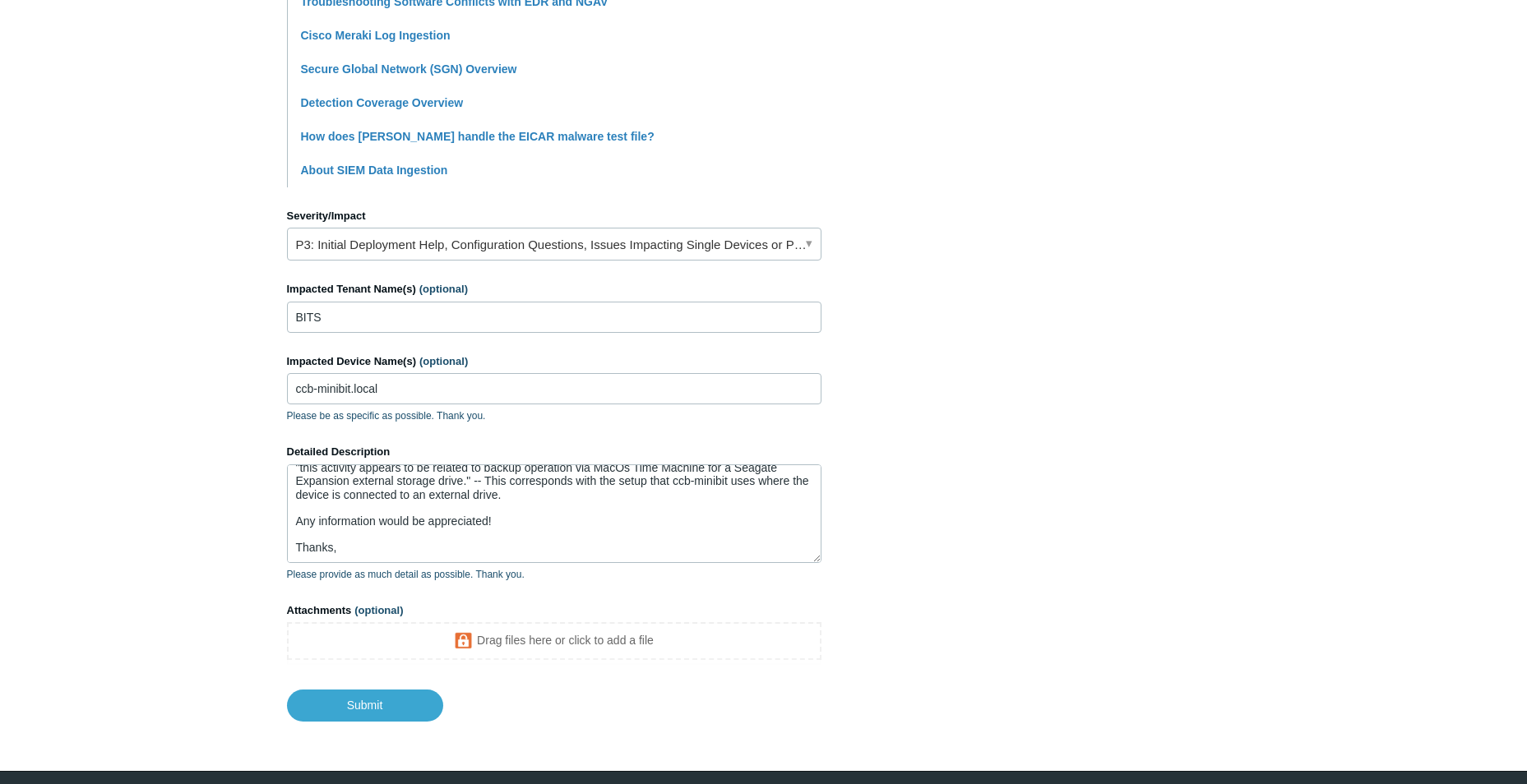
scroll to position [616, 0]
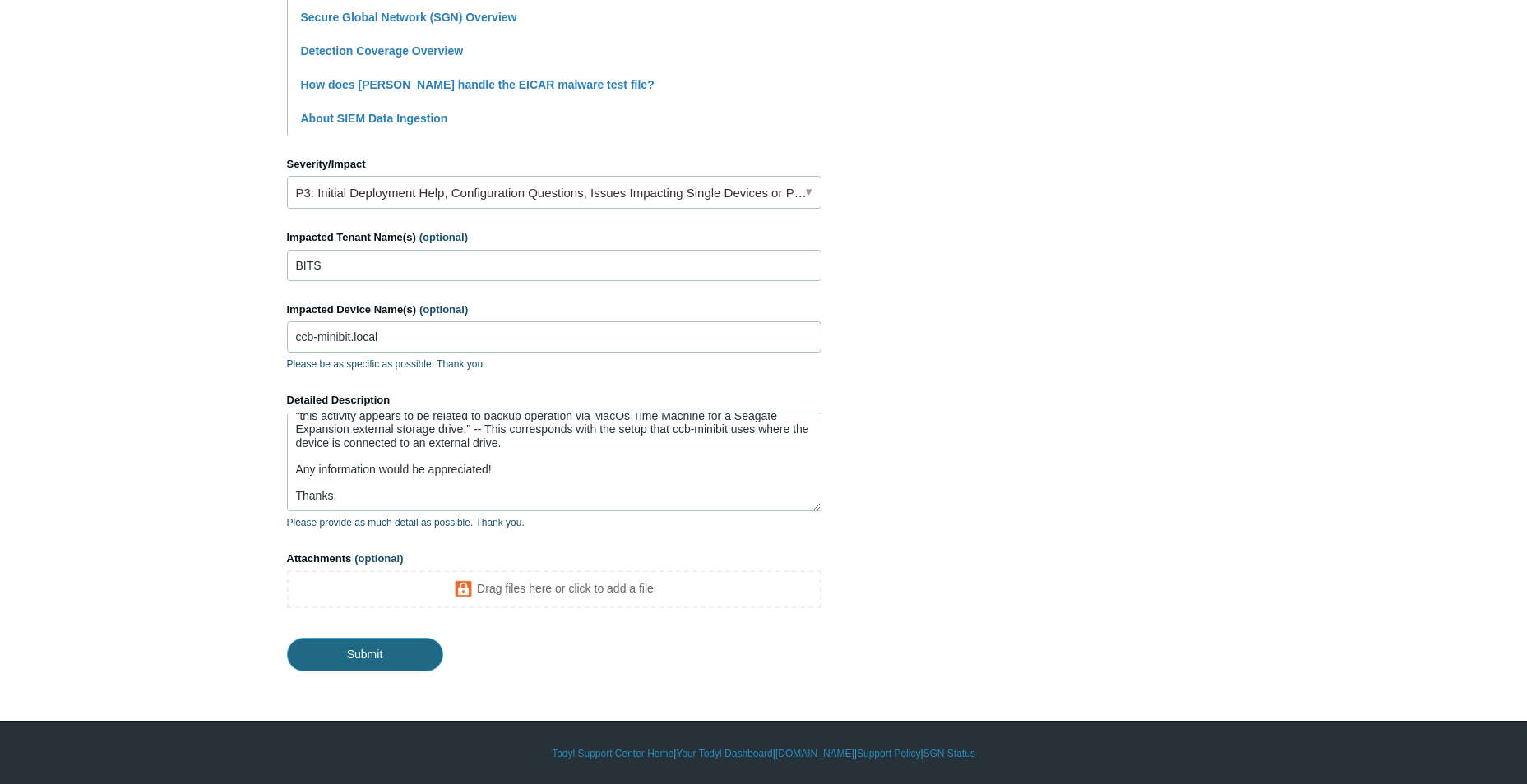
click at [364, 656] on input "Submit" at bounding box center [365, 654] width 157 height 33
